Goal: Use online tool/utility: Utilize a website feature to perform a specific function

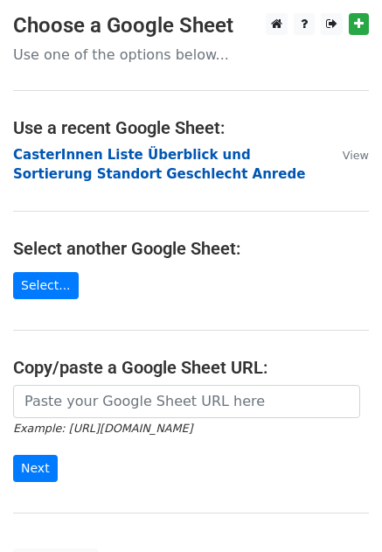
click at [52, 169] on strong "CasterInnen Liste Überblick und Sortierung Standort Geschlecht Anrede" at bounding box center [159, 165] width 292 height 36
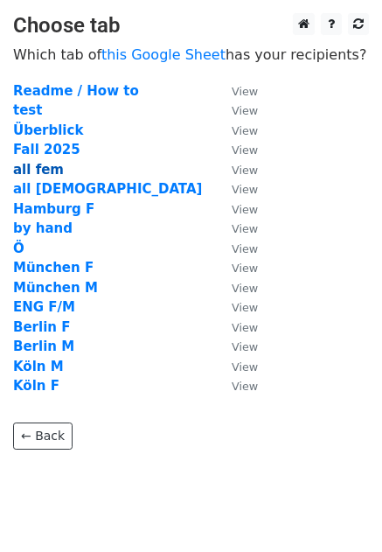
click at [27, 168] on strong "all fem" at bounding box center [38, 170] width 51 height 16
